Goal: Information Seeking & Learning: Learn about a topic

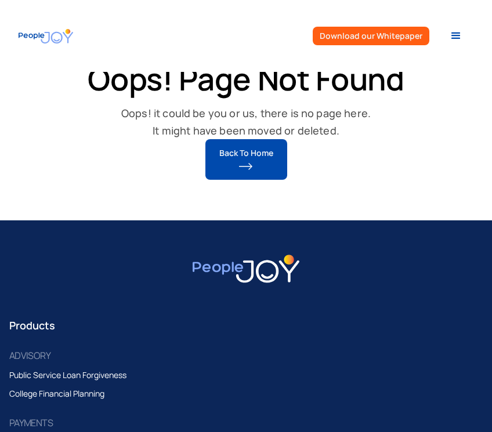
scroll to position [183, 0]
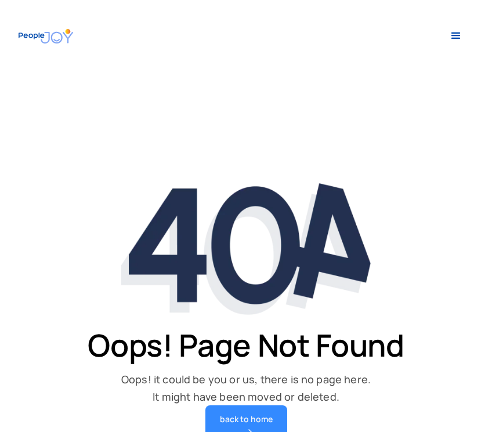
click at [255, 419] on div "back to home" at bounding box center [246, 420] width 54 height 12
